Goal: Navigation & Orientation: Find specific page/section

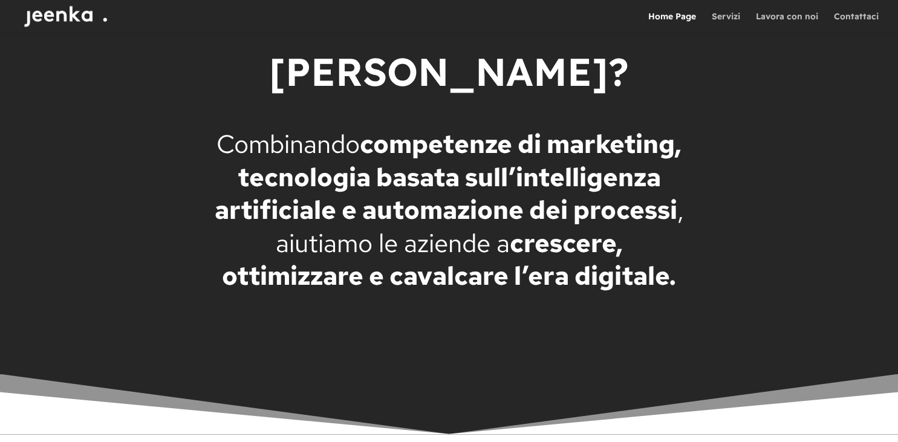
scroll to position [2128, 0]
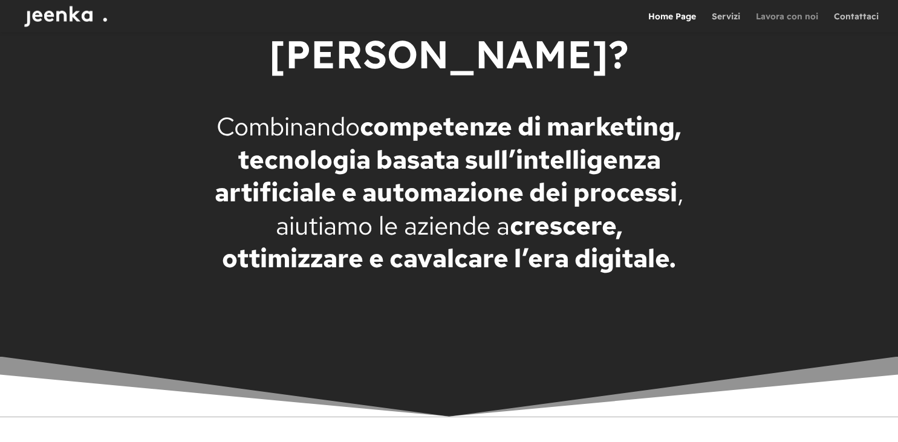
click at [794, 20] on link "Lavora con noi" at bounding box center [787, 22] width 62 height 21
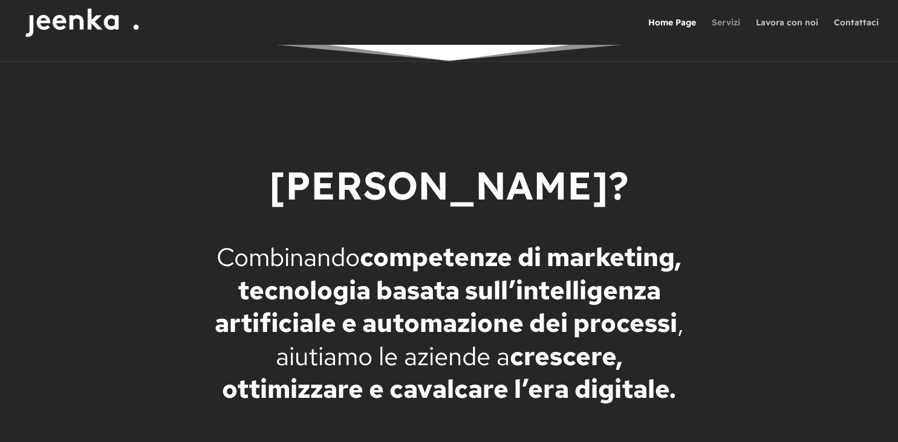
scroll to position [2034, 0]
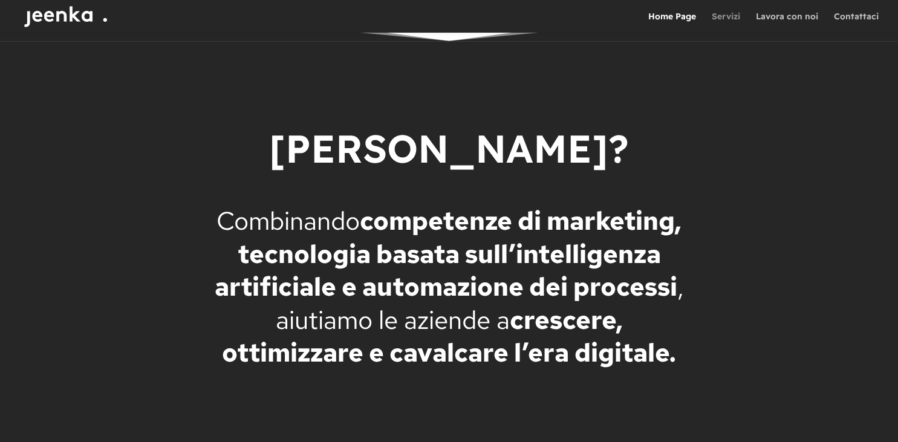
click at [731, 18] on link "Servizi" at bounding box center [726, 22] width 28 height 21
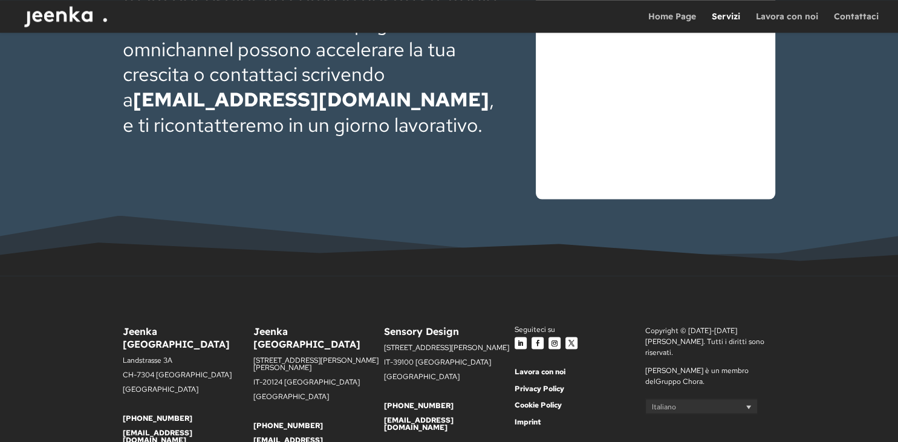
scroll to position [2481, 0]
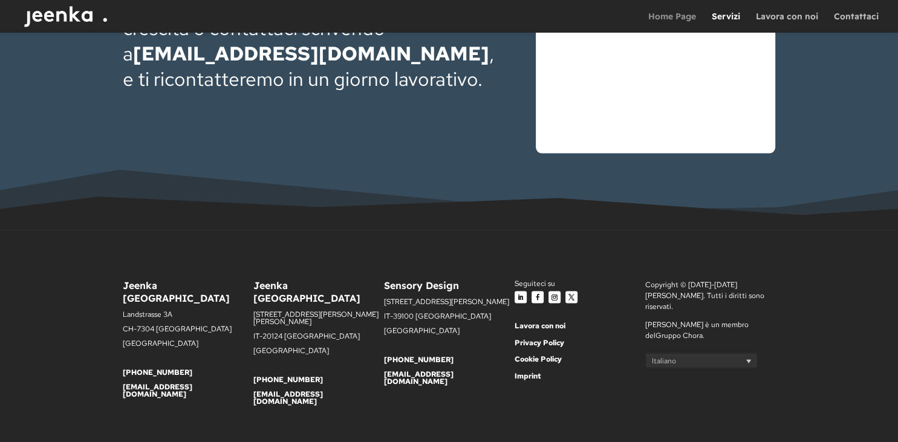
click at [666, 18] on link "Home Page" at bounding box center [672, 22] width 48 height 21
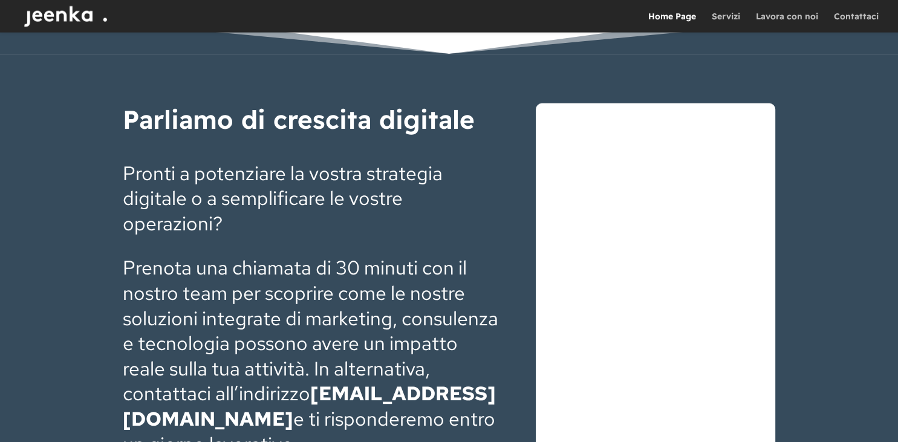
scroll to position [3819, 0]
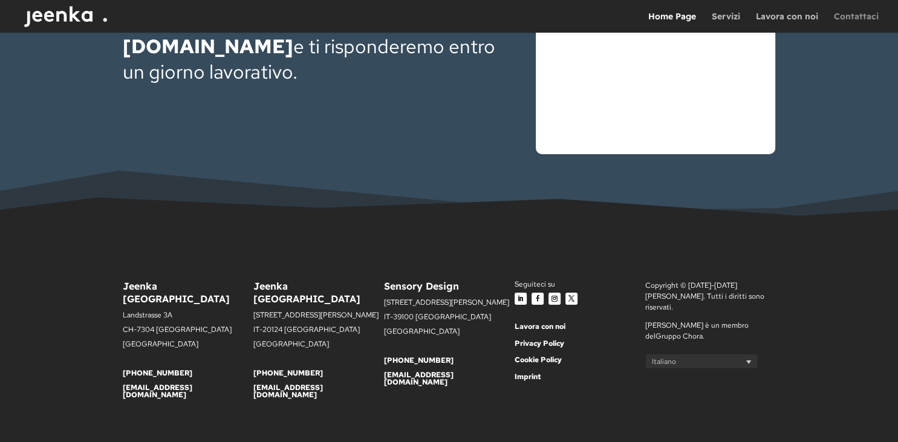
click at [860, 16] on link "Contattaci" at bounding box center [856, 22] width 45 height 21
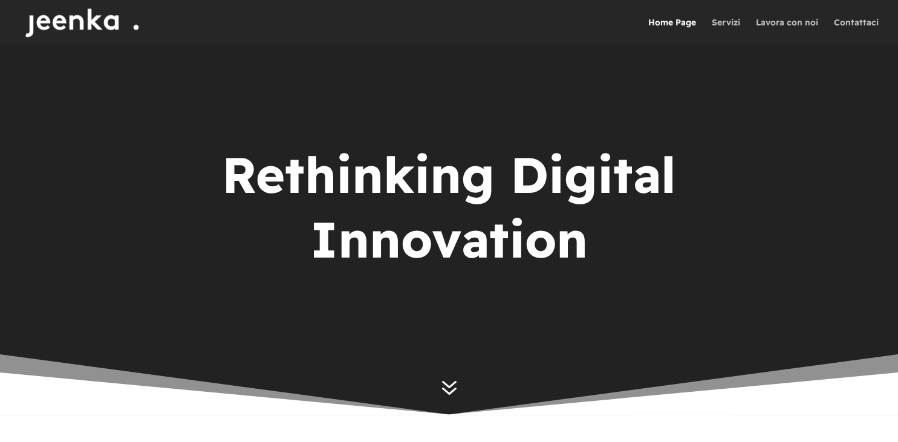
scroll to position [0, 0]
